Goal: Information Seeking & Learning: Learn about a topic

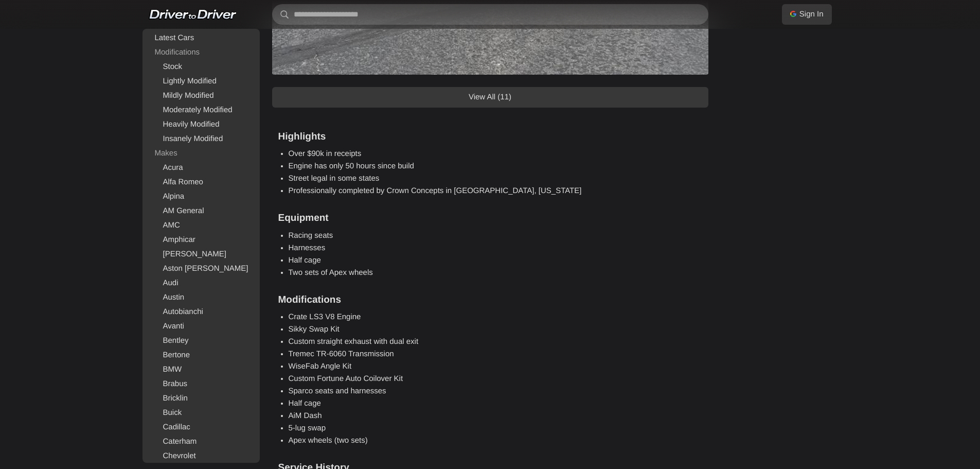
scroll to position [1389, 0]
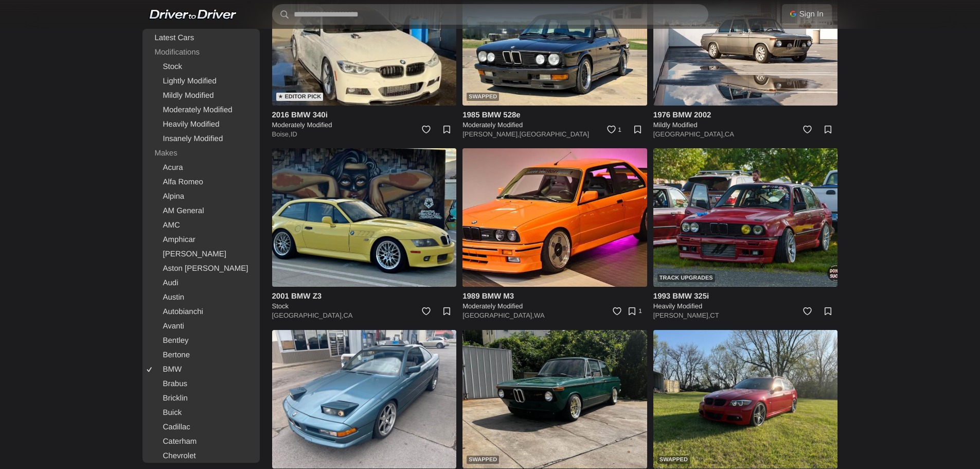
scroll to position [2127, 0]
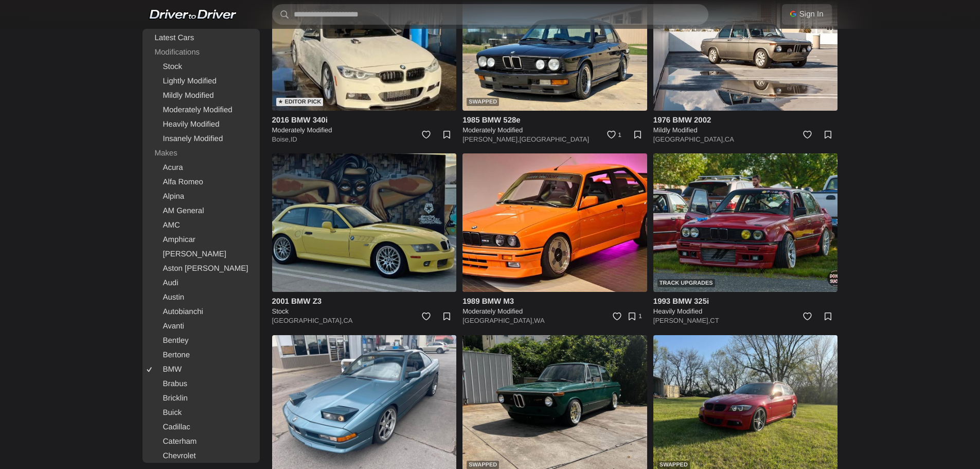
click at [370, 229] on img at bounding box center [364, 222] width 185 height 138
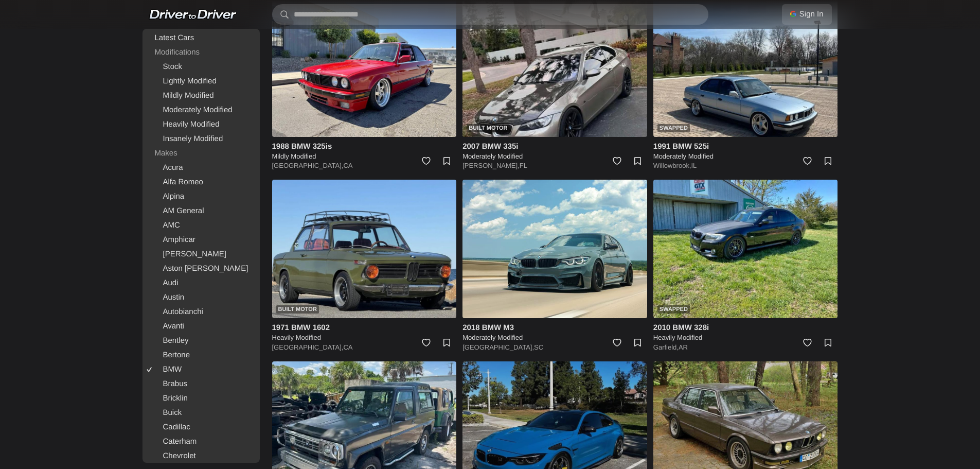
scroll to position [2898, 0]
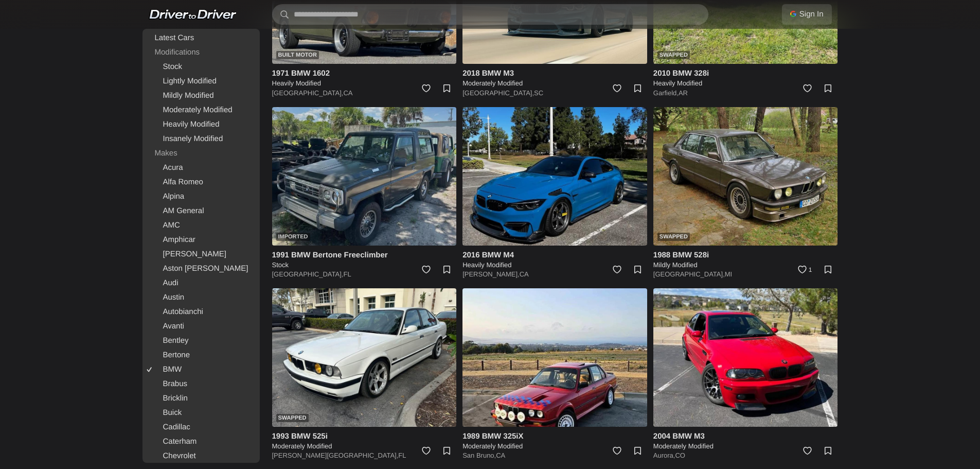
click at [354, 170] on img at bounding box center [364, 176] width 185 height 138
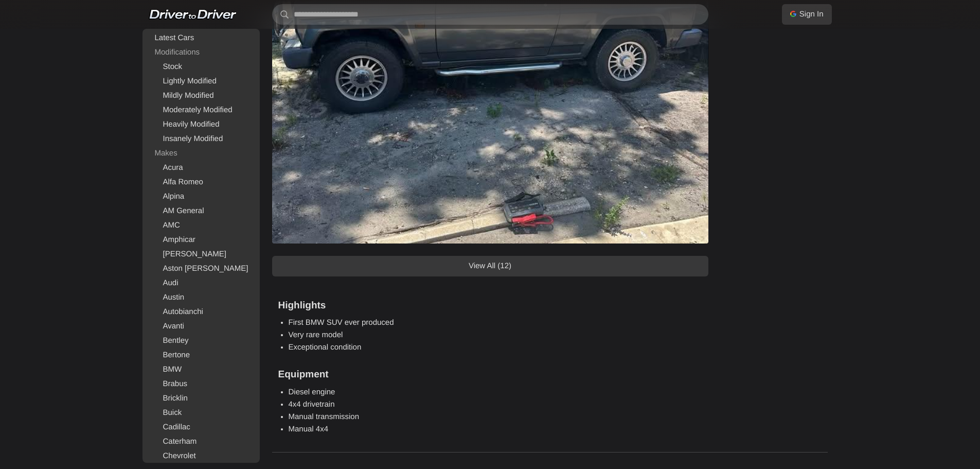
scroll to position [1183, 0]
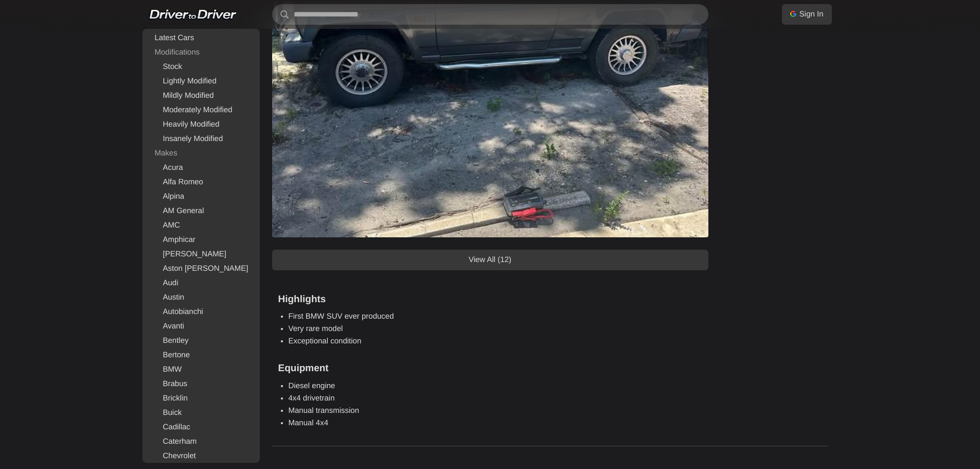
click at [465, 253] on link "View All (12)" at bounding box center [490, 260] width 436 height 21
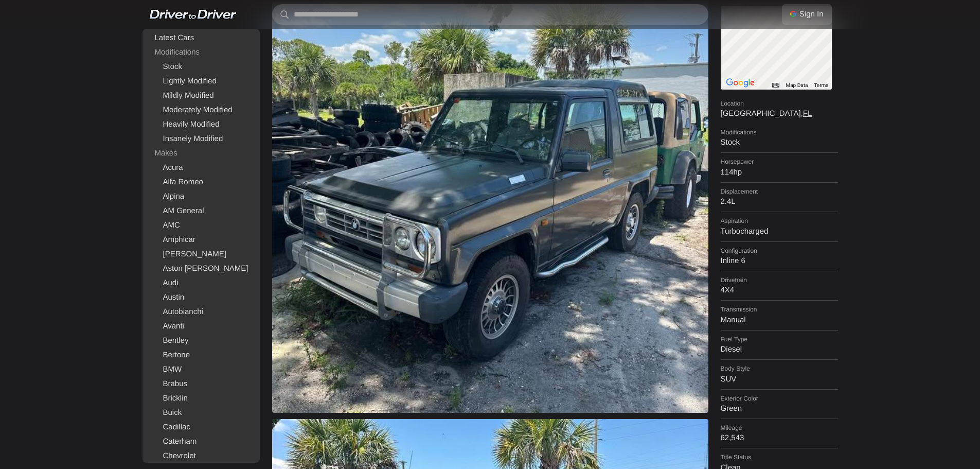
scroll to position [0, 0]
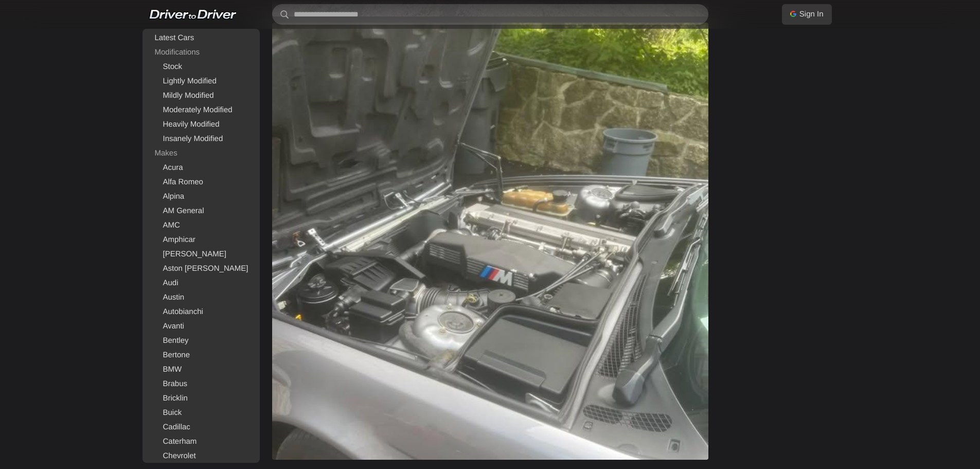
scroll to position [875, 0]
